Goal: Complete application form: Complete application form

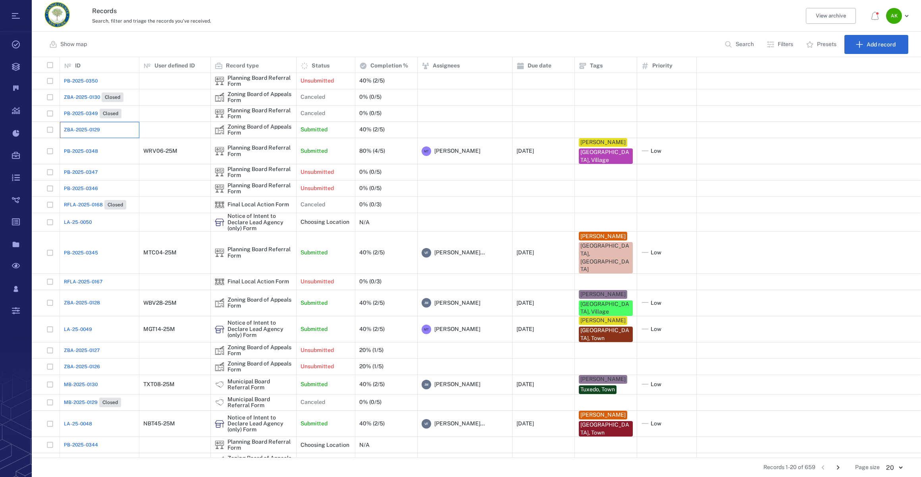
click at [77, 133] on div "ZBA-2025-0129" at bounding box center [99, 130] width 71 height 16
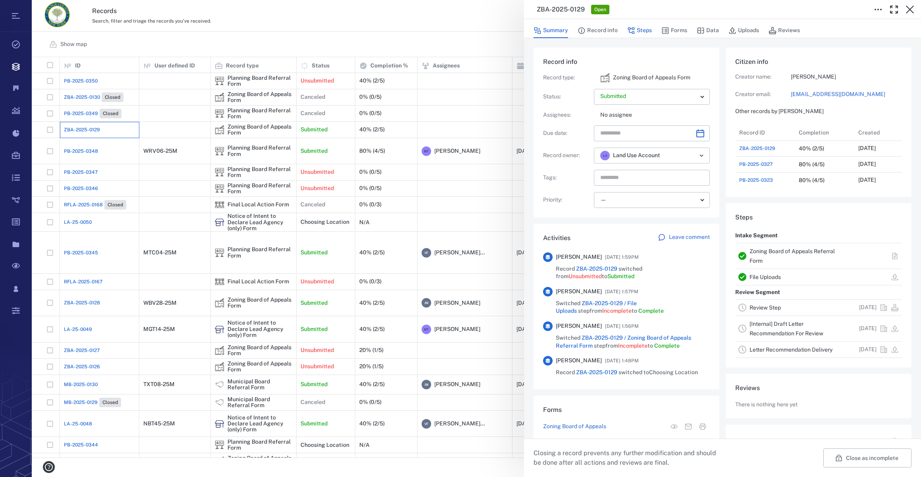
scroll to position [6, 6]
click at [672, 32] on button "Forms" at bounding box center [674, 30] width 26 height 15
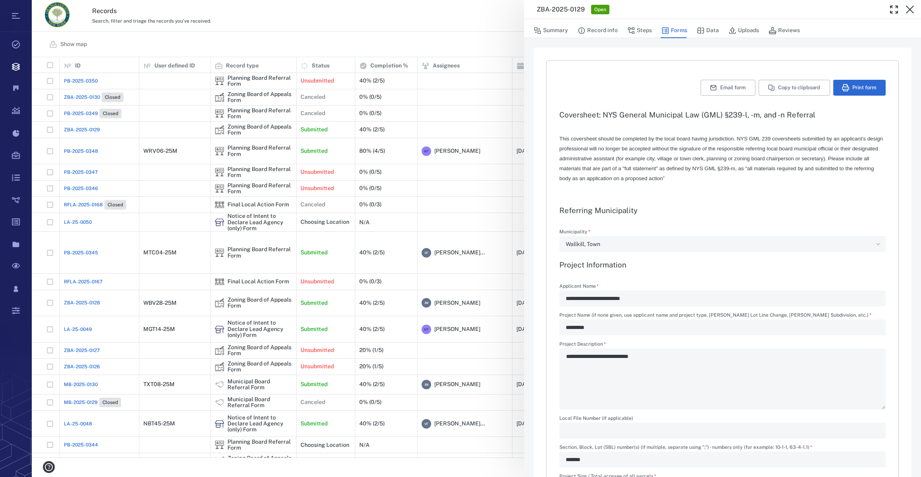
type input "**********"
click at [911, 9] on icon "button" at bounding box center [910, 10] width 10 height 10
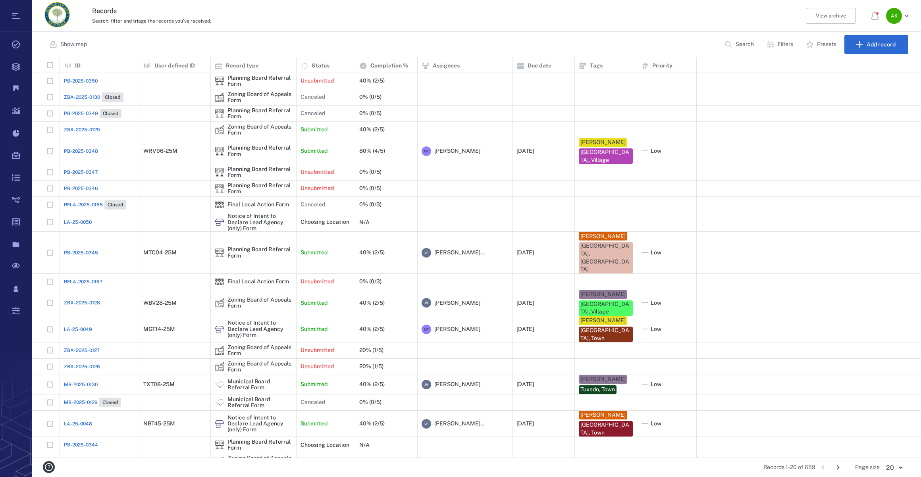
click at [86, 127] on span "ZBA-2025-0129" at bounding box center [82, 129] width 36 height 7
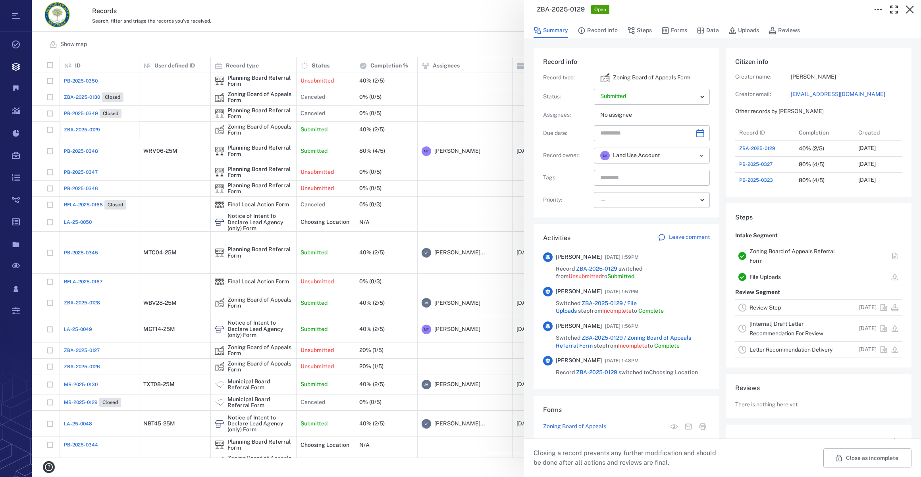
scroll to position [6, 6]
click at [903, 9] on button "button" at bounding box center [909, 10] width 16 height 16
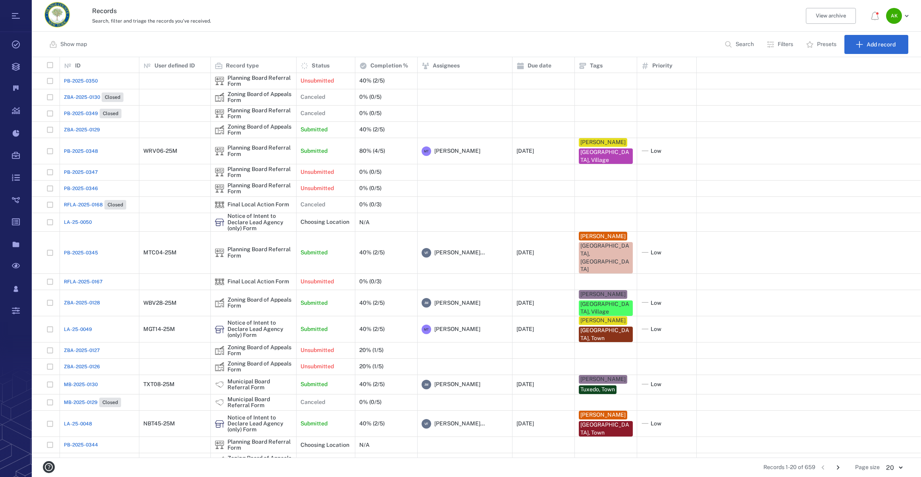
scroll to position [395, 883]
click at [90, 127] on span "ZBA-2025-0129" at bounding box center [82, 129] width 36 height 7
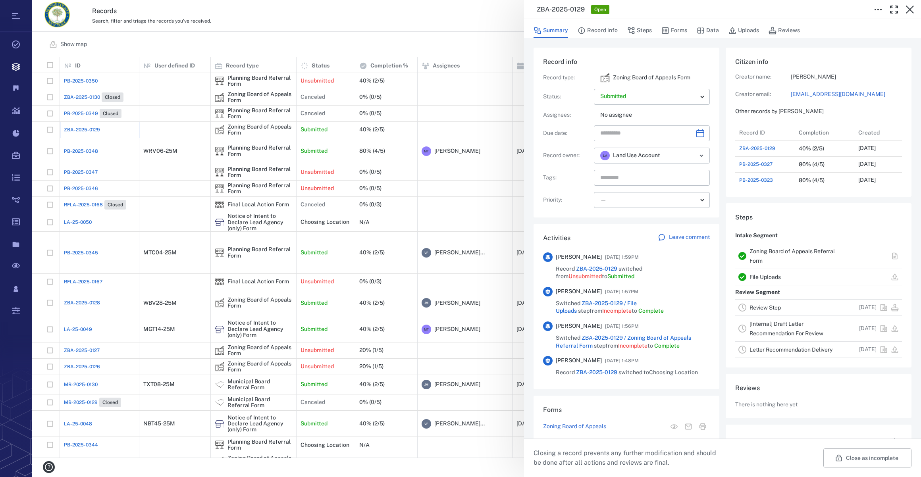
scroll to position [413, 153]
click at [677, 32] on button "Forms" at bounding box center [674, 30] width 26 height 15
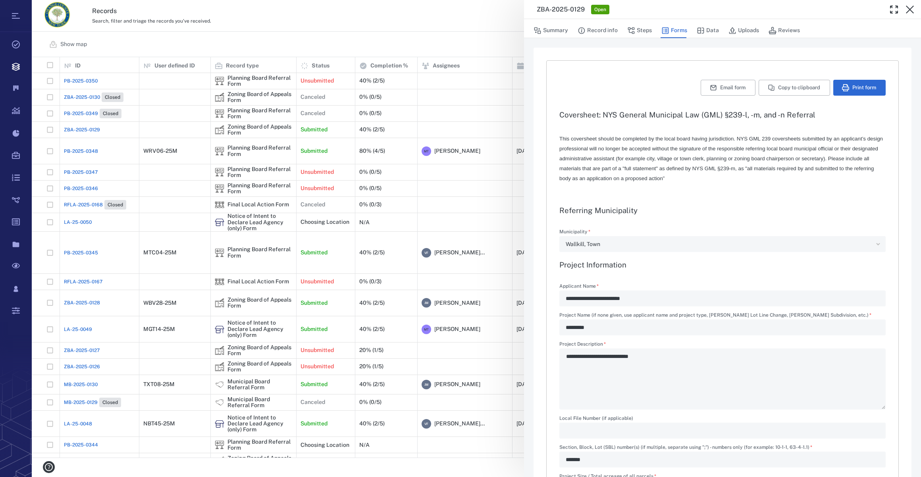
type input "**********"
click at [908, 7] on icon "button" at bounding box center [910, 10] width 10 height 10
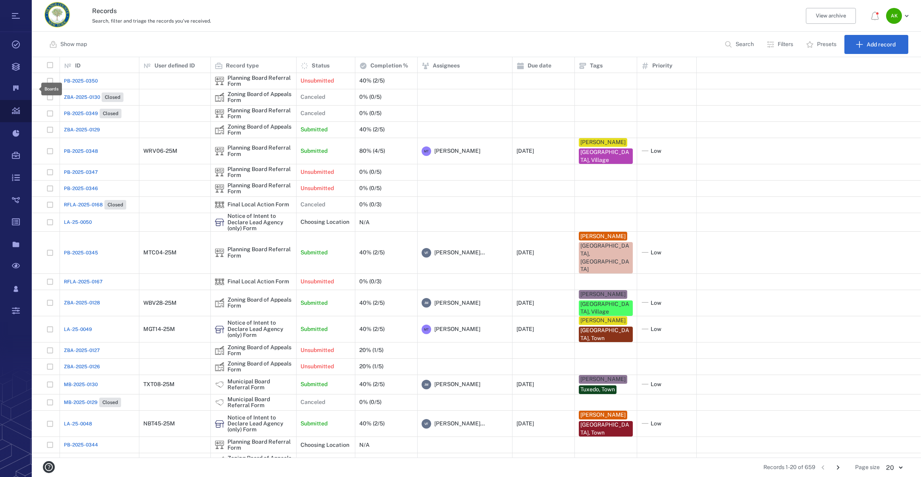
scroll to position [395, 883]
click at [78, 126] on span "ZBA-2025-0129" at bounding box center [82, 129] width 36 height 7
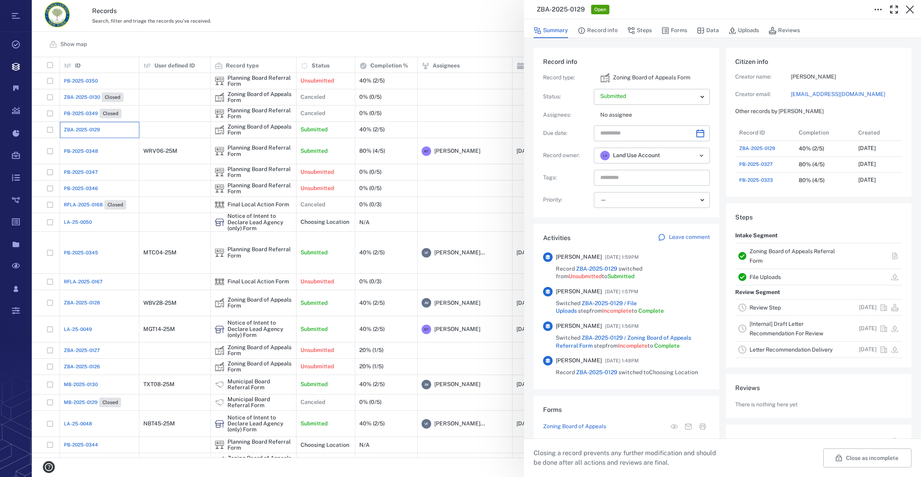
scroll to position [413, 153]
click at [682, 24] on button "Forms" at bounding box center [674, 30] width 26 height 15
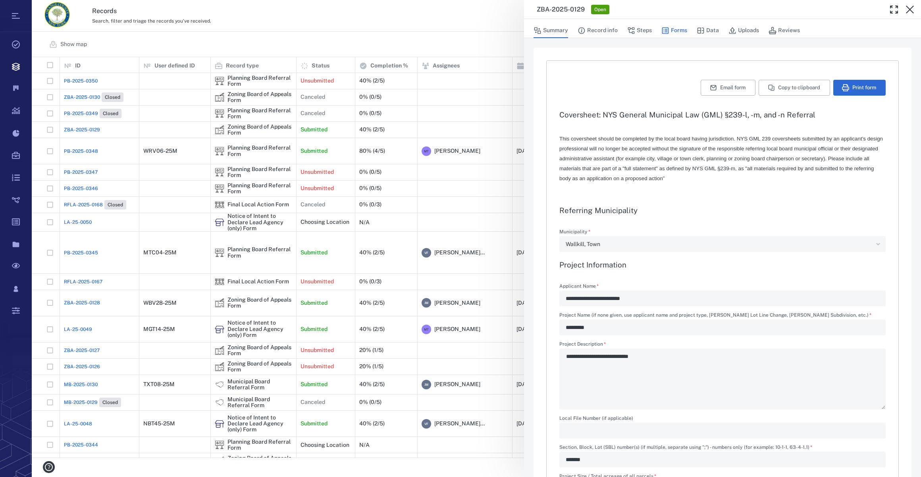
type textarea "*"
type input "**********"
drag, startPoint x: 910, startPoint y: 7, endPoint x: 766, endPoint y: 165, distance: 214.0
click at [910, 7] on icon "button" at bounding box center [910, 10] width 10 height 10
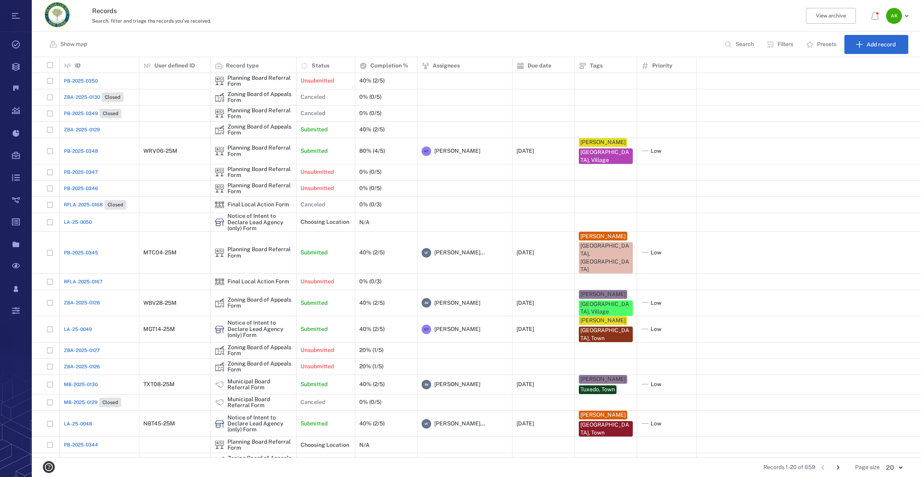
scroll to position [395, 883]
click at [87, 131] on span "ZBA-2025-0129" at bounding box center [82, 129] width 36 height 7
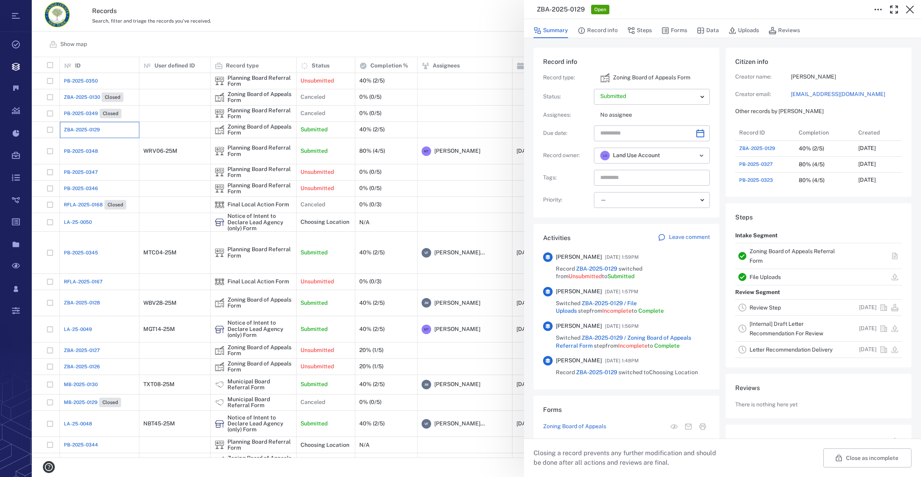
scroll to position [413, 153]
click at [676, 31] on button "Forms" at bounding box center [674, 30] width 26 height 15
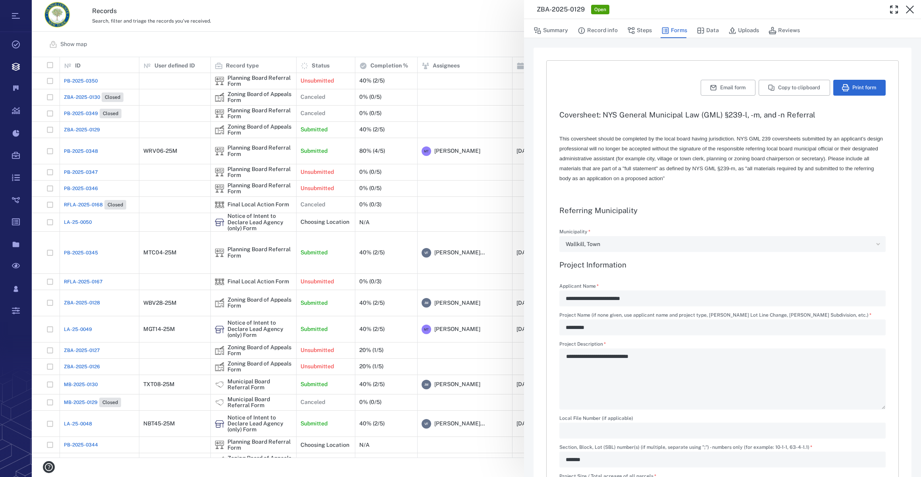
type input "**********"
